Goal: Find specific page/section: Find specific page/section

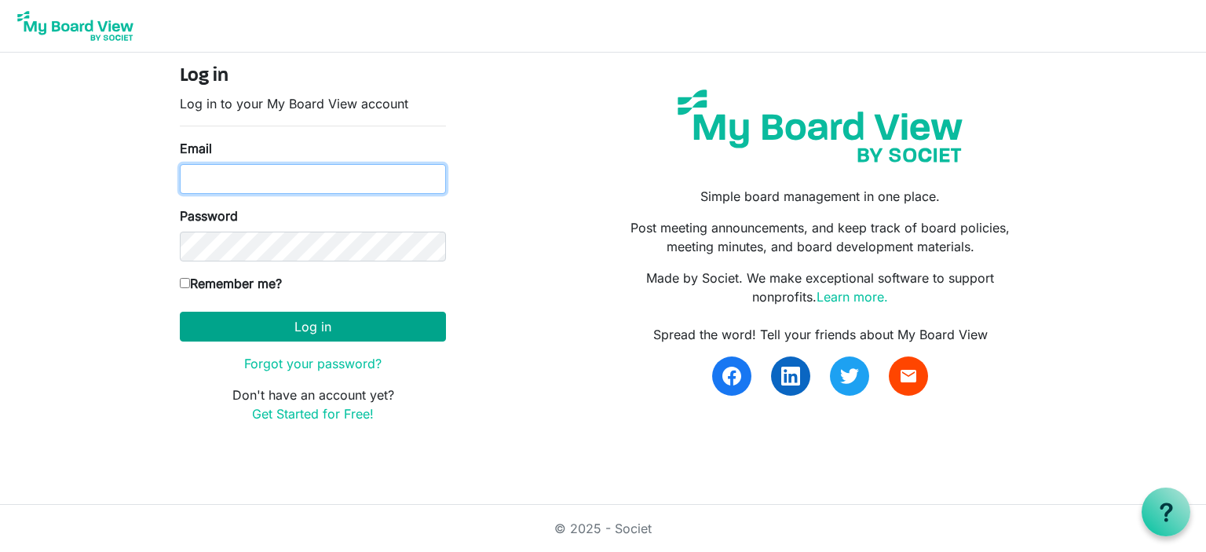
type input "darla.hunzelman@scouting.org"
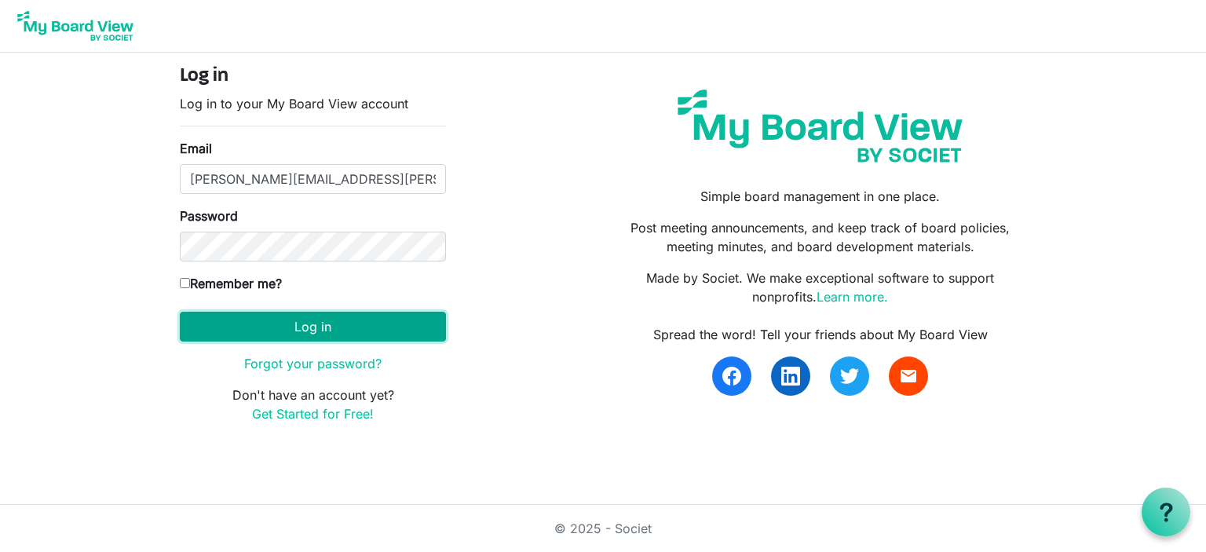
click at [317, 320] on button "Log in" at bounding box center [313, 327] width 266 height 30
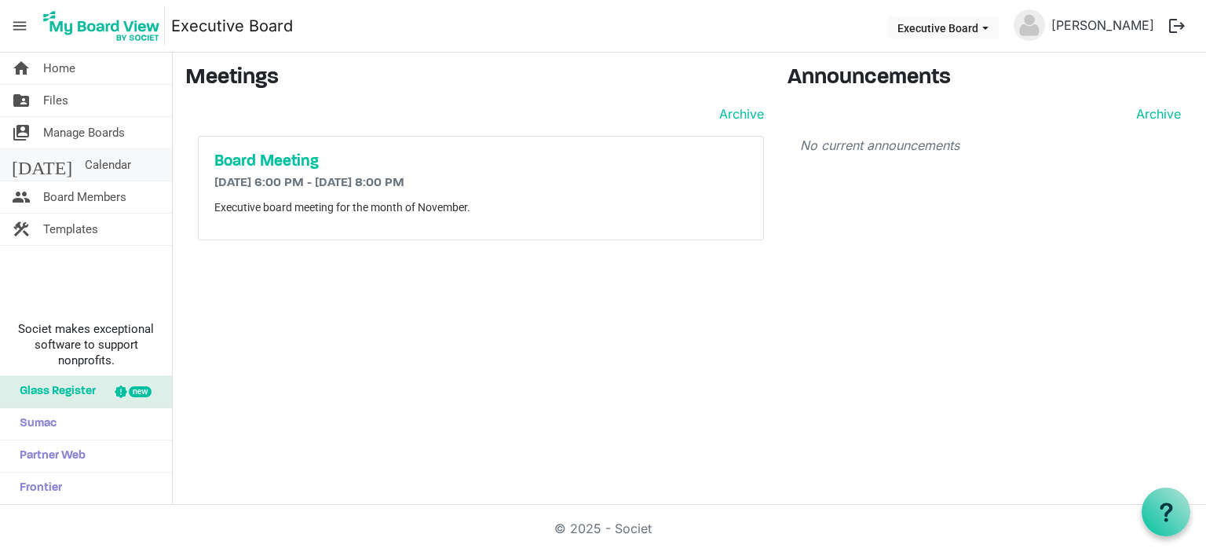
click at [88, 163] on span "Calendar" at bounding box center [108, 164] width 46 height 31
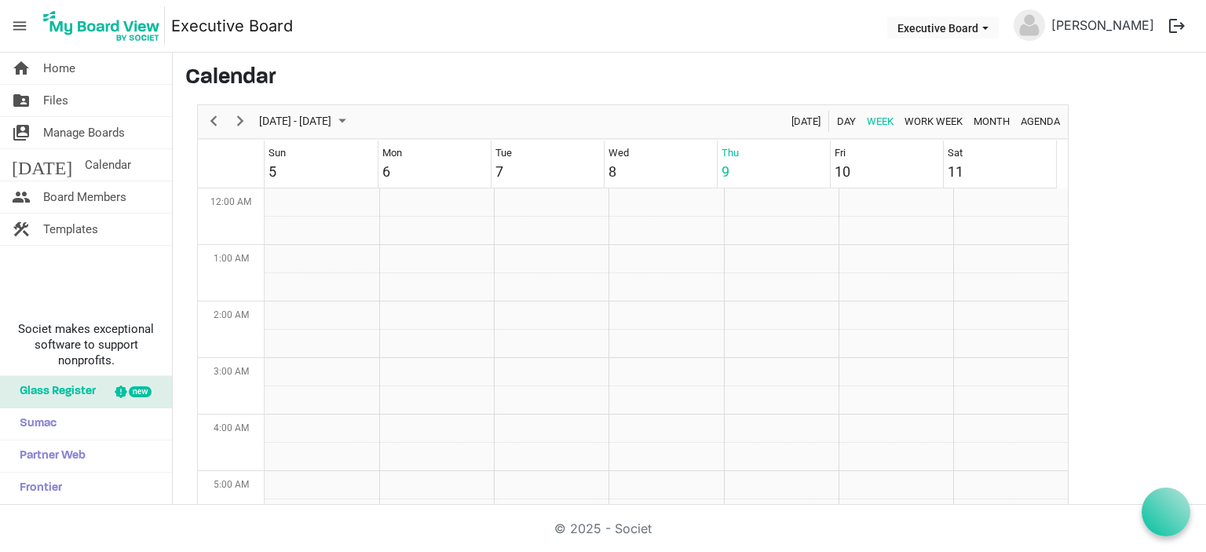
scroll to position [509, 0]
click at [46, 103] on span "Files" at bounding box center [55, 100] width 25 height 31
